Goal: Navigation & Orientation: Find specific page/section

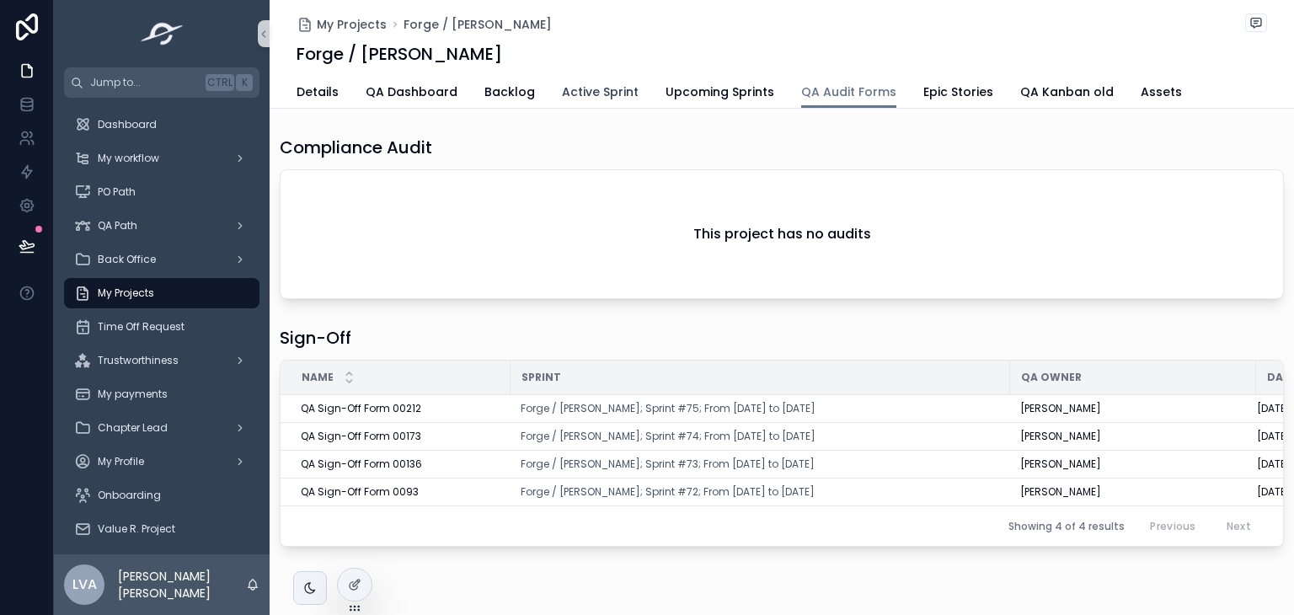
click at [564, 88] on span "Active Sprint" at bounding box center [600, 91] width 77 height 17
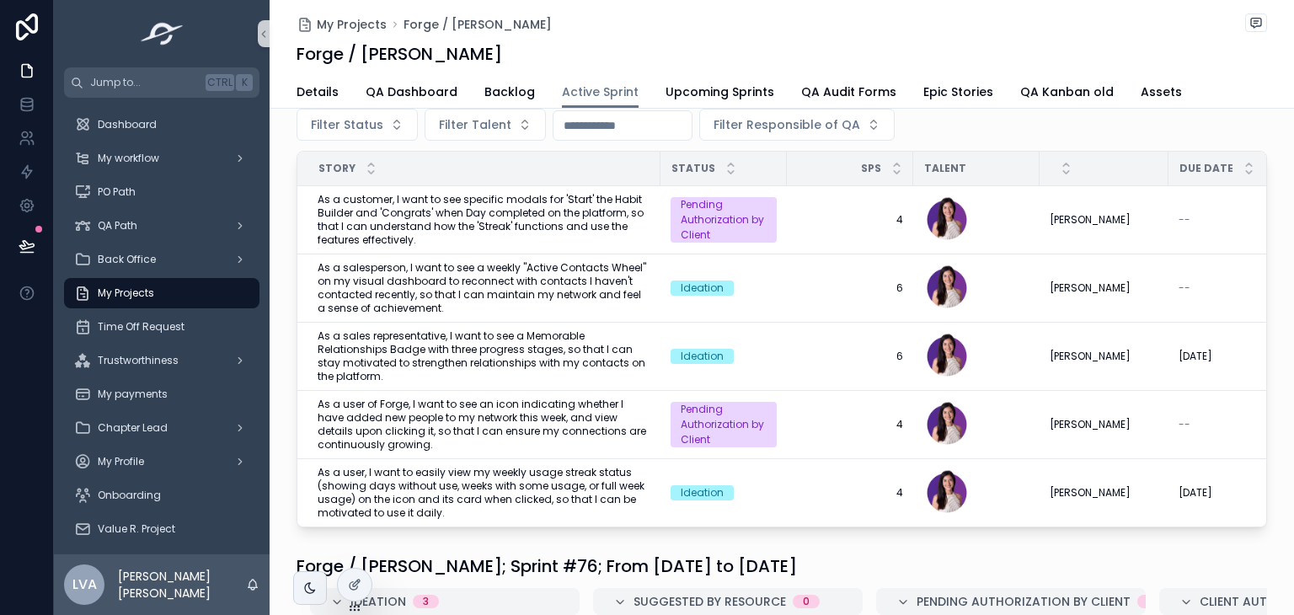
scroll to position [57, 0]
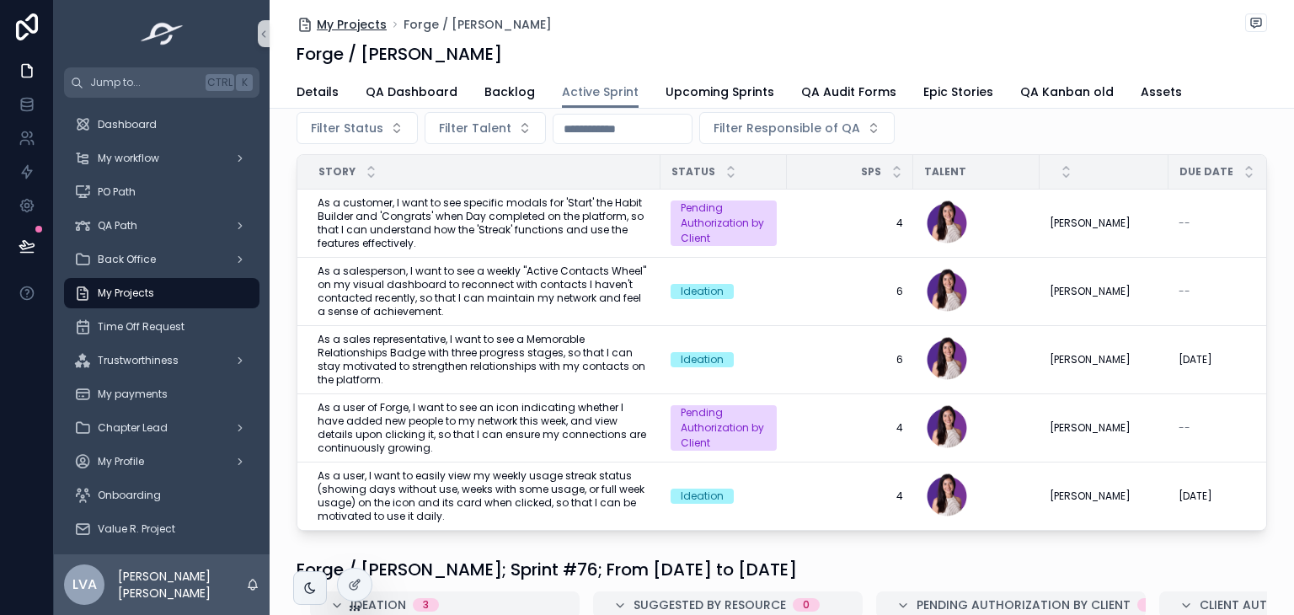
click at [366, 16] on span "My Projects" at bounding box center [352, 24] width 70 height 17
